Goal: Task Accomplishment & Management: Use online tool/utility

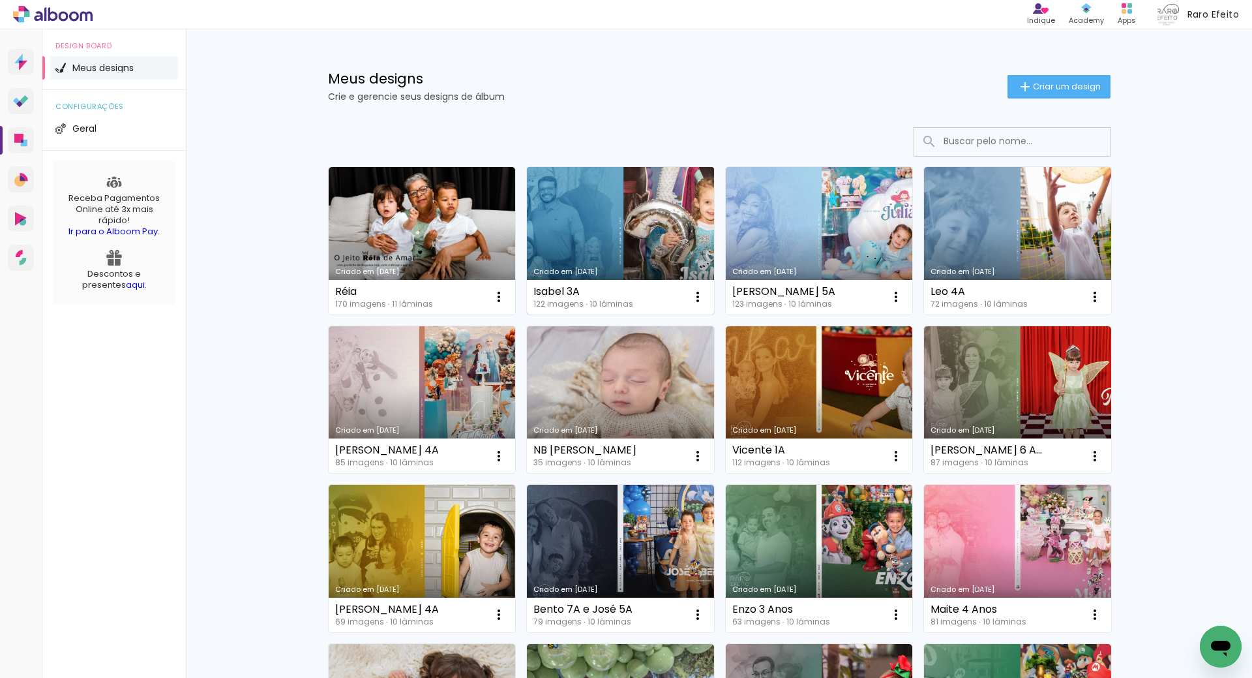
click at [646, 254] on link "Criado em [DATE]" at bounding box center [620, 240] width 187 height 147
